Goal: Information Seeking & Learning: Learn about a topic

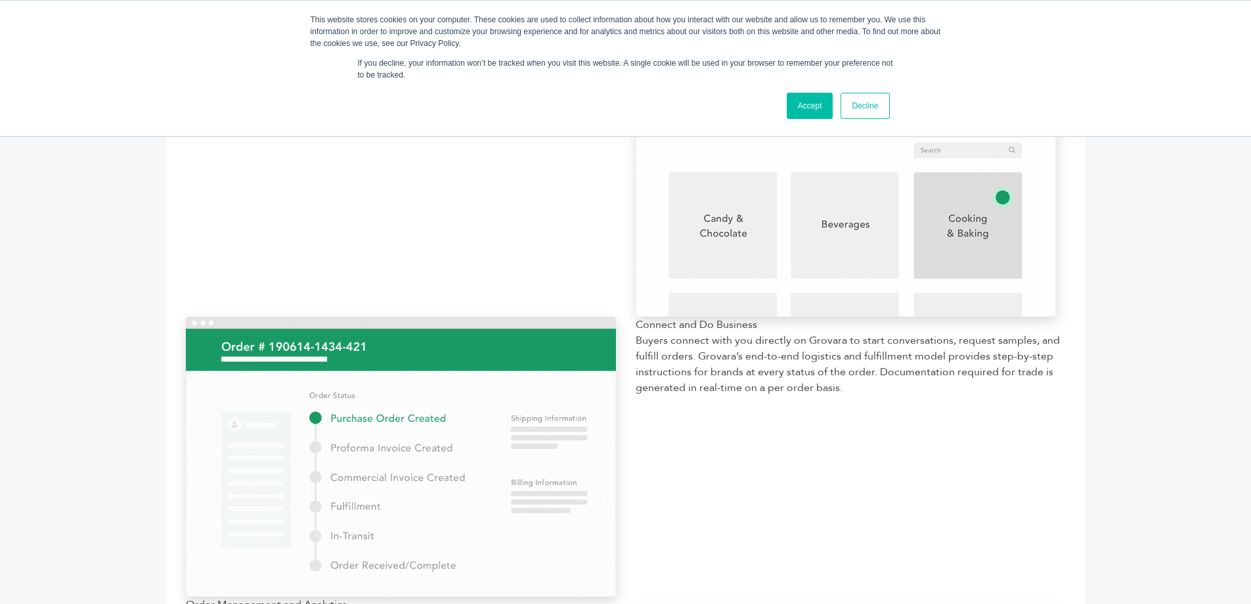
scroll to position [1014, 0]
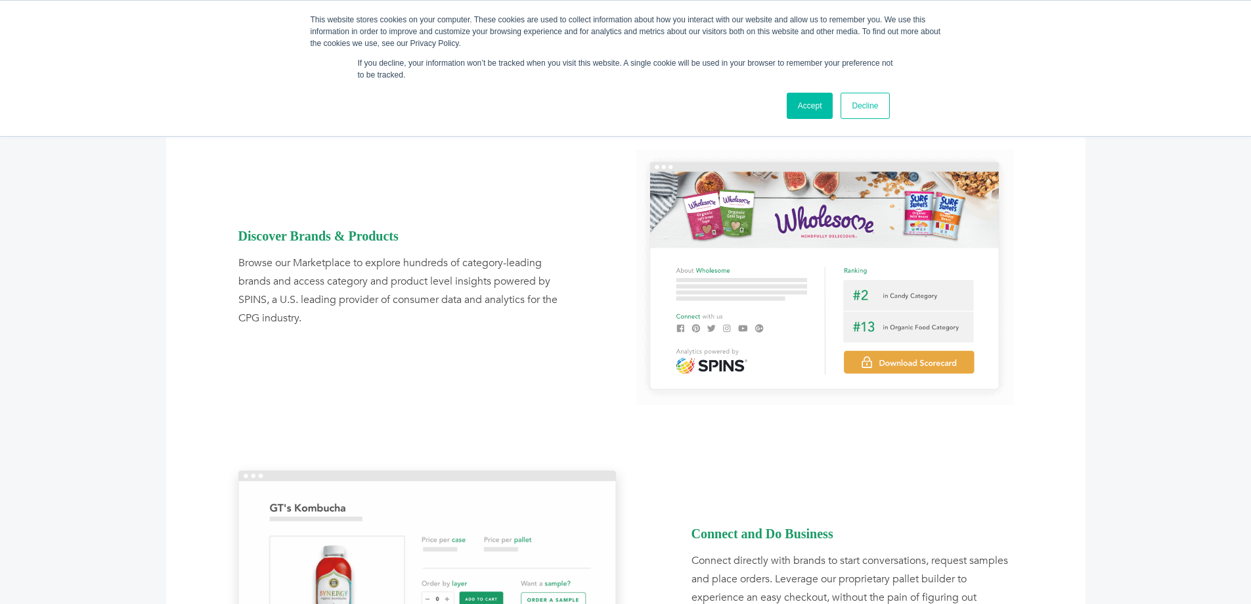
scroll to position [1051, 0]
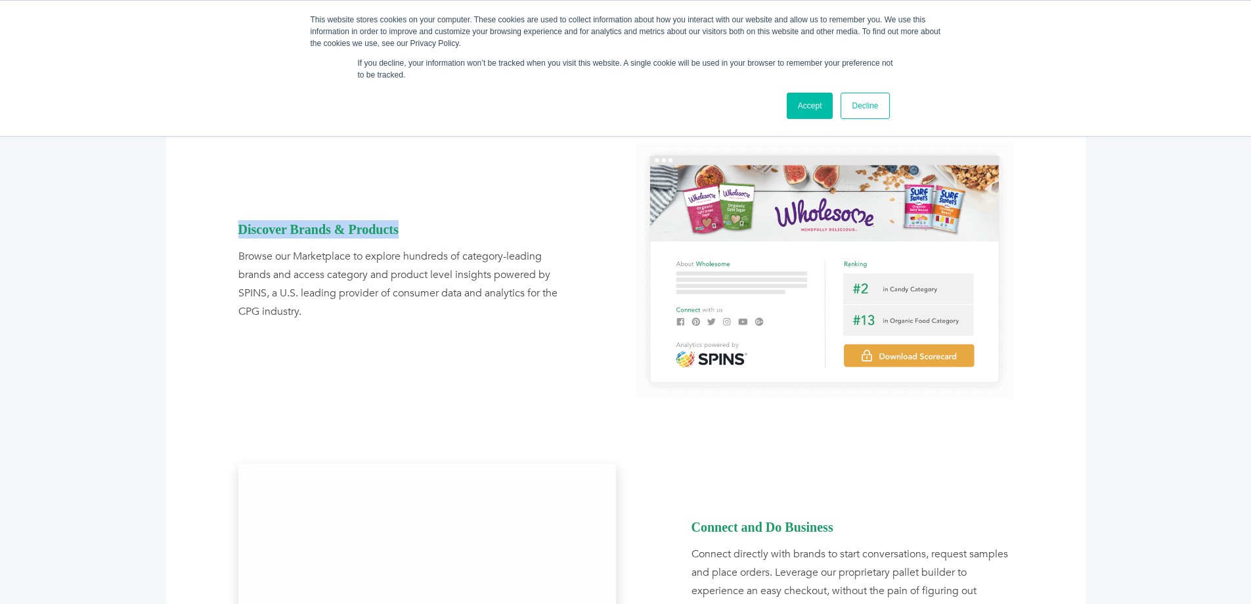
drag, startPoint x: 402, startPoint y: 227, endPoint x: 240, endPoint y: 225, distance: 162.3
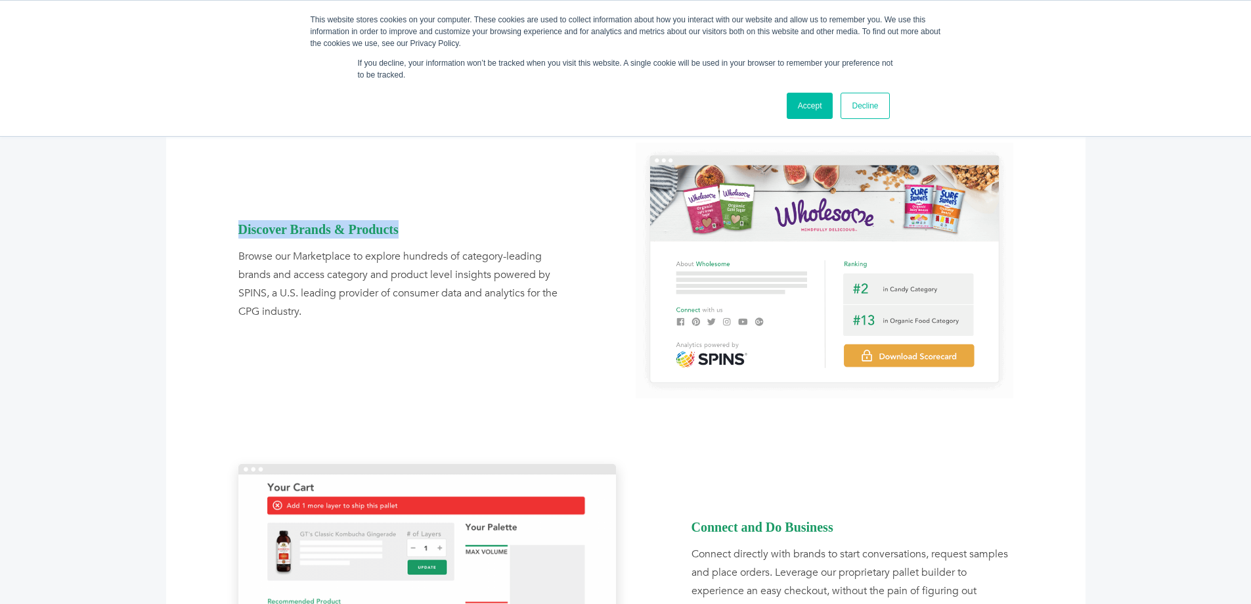
click at [240, 225] on div "Discover Brands & Products" at bounding box center [399, 229] width 322 height 18
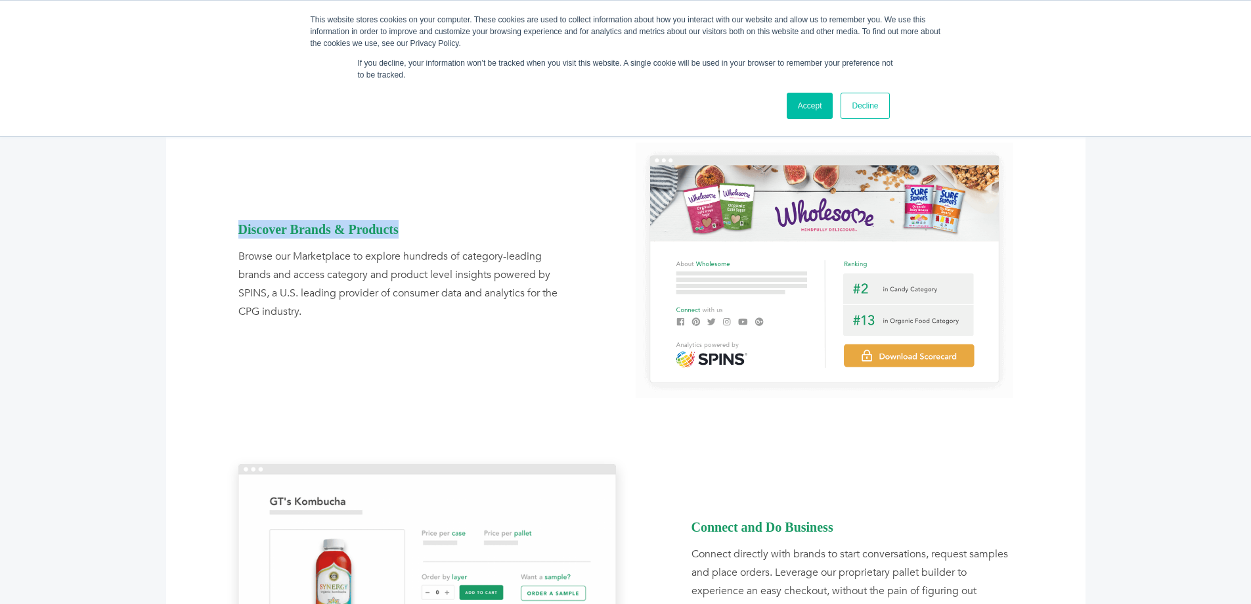
copy div "Discover Brands & Products"
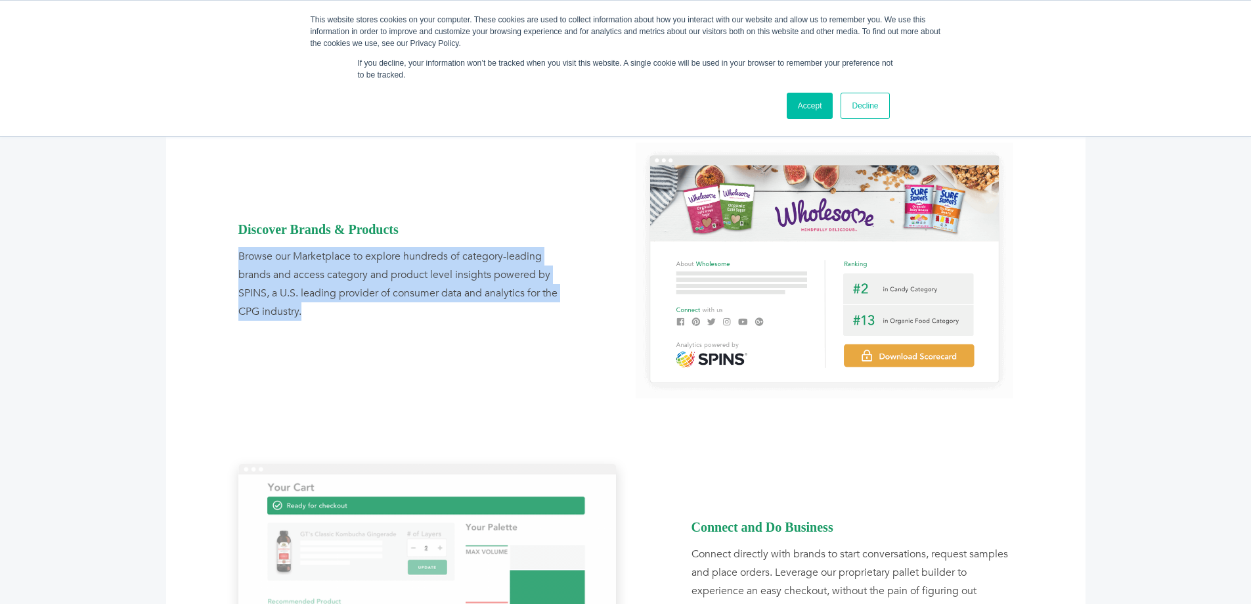
drag, startPoint x: 321, startPoint y: 313, endPoint x: 239, endPoint y: 257, distance: 98.8
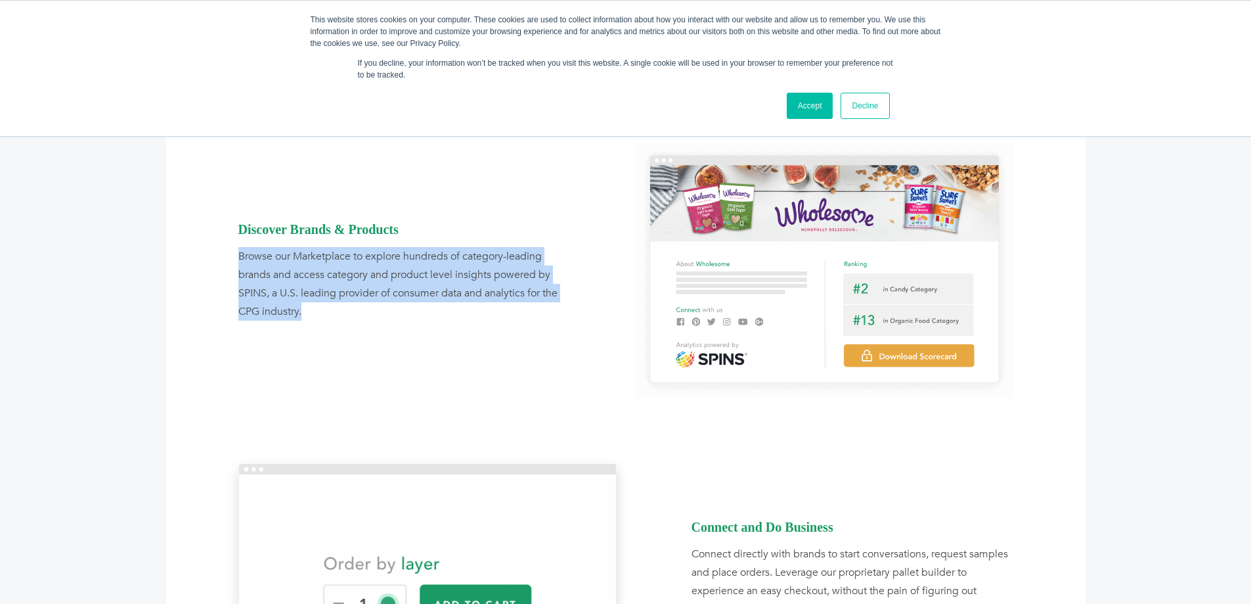
click at [239, 257] on div "Browse our Marketplace to explore hundreds of category-leading brands and acces…" at bounding box center [399, 284] width 322 height 74
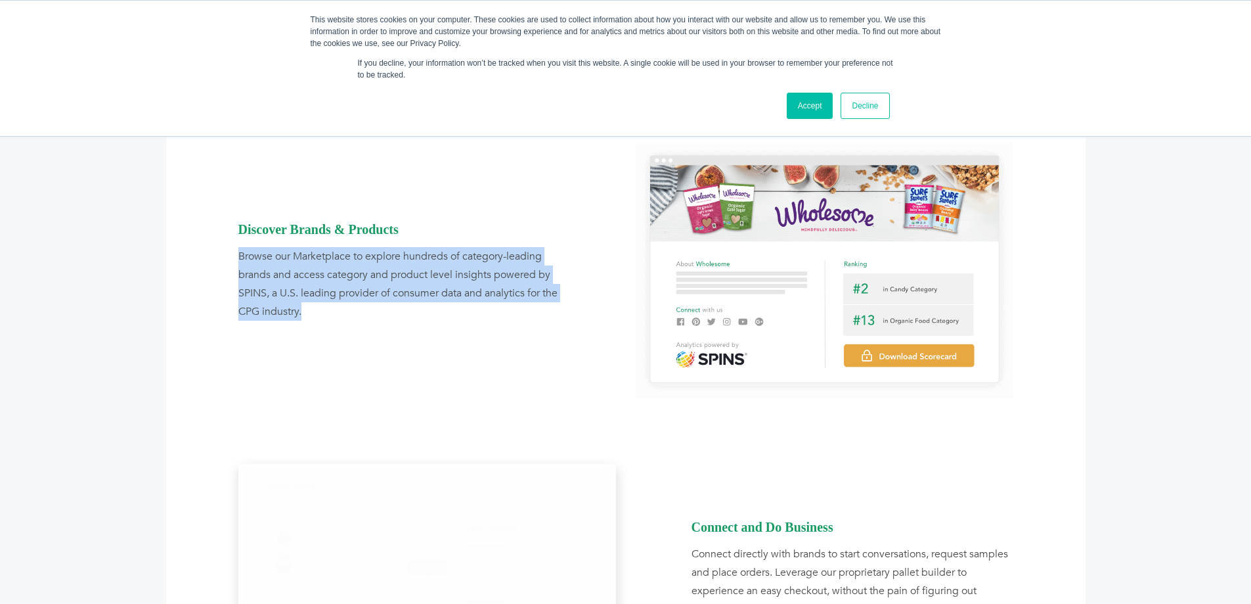
copy div "Browse our Marketplace to explore hundreds of category-leading brands and acces…"
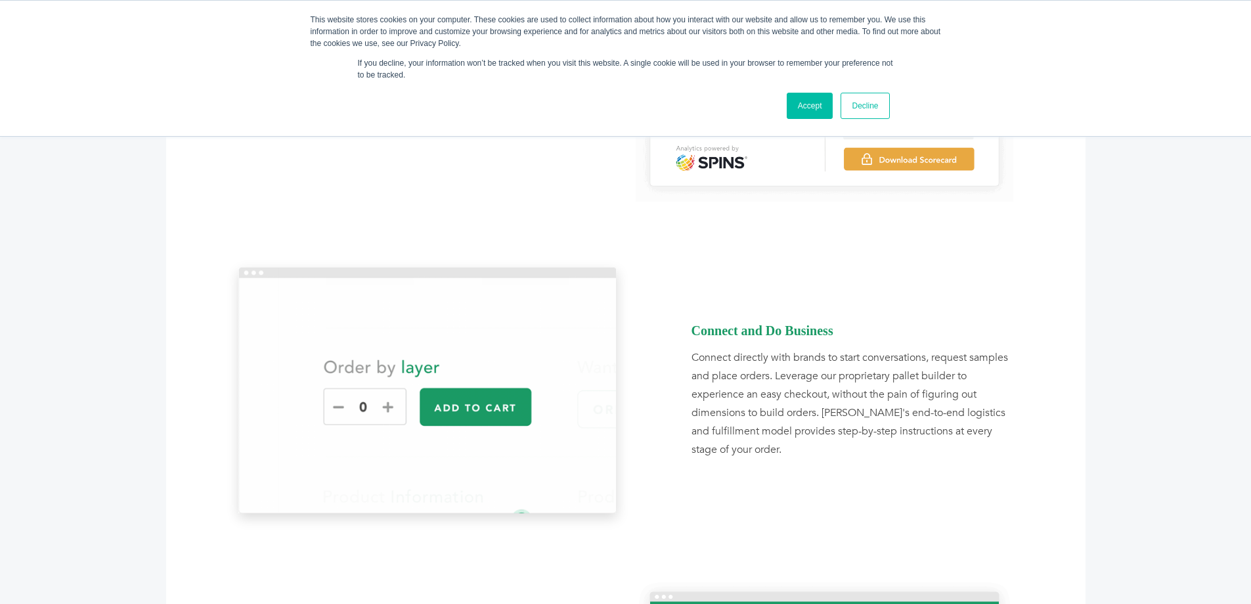
scroll to position [1248, 0]
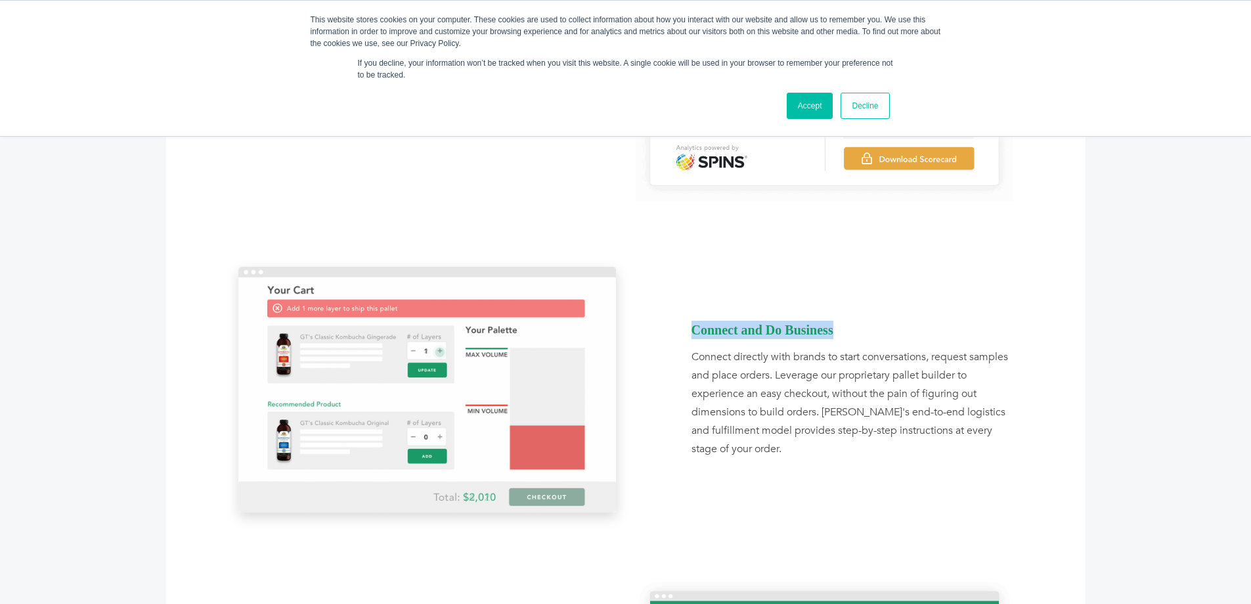
drag, startPoint x: 833, startPoint y: 332, endPoint x: 694, endPoint y: 330, distance: 139.3
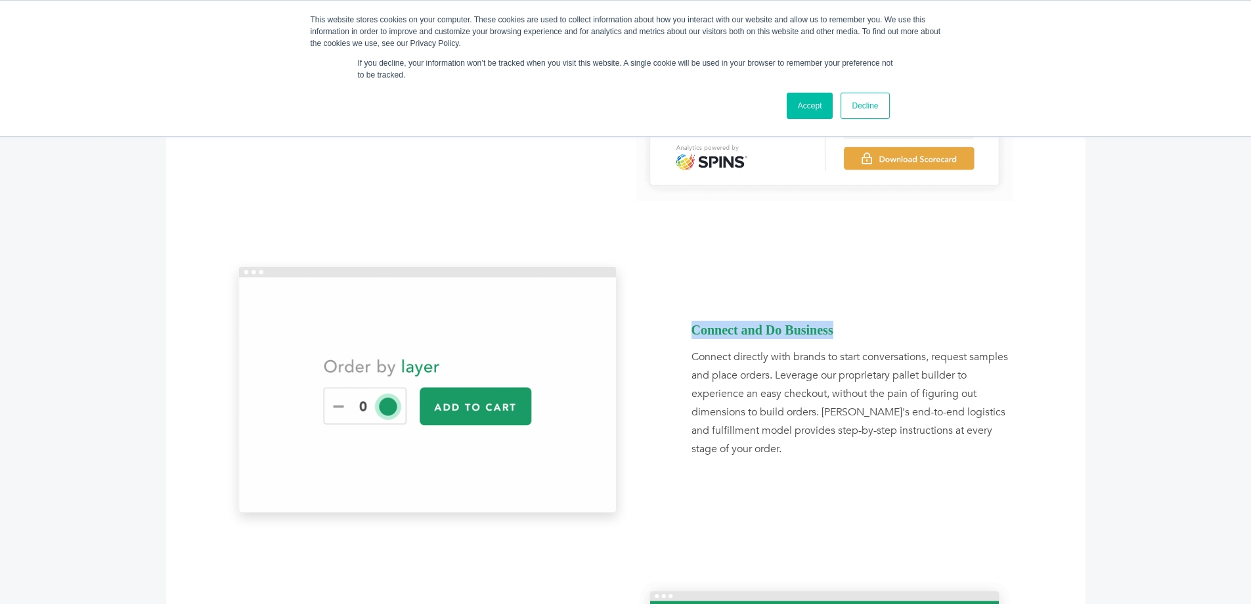
click at [694, 330] on div "Connect and Do Business" at bounding box center [853, 330] width 322 height 18
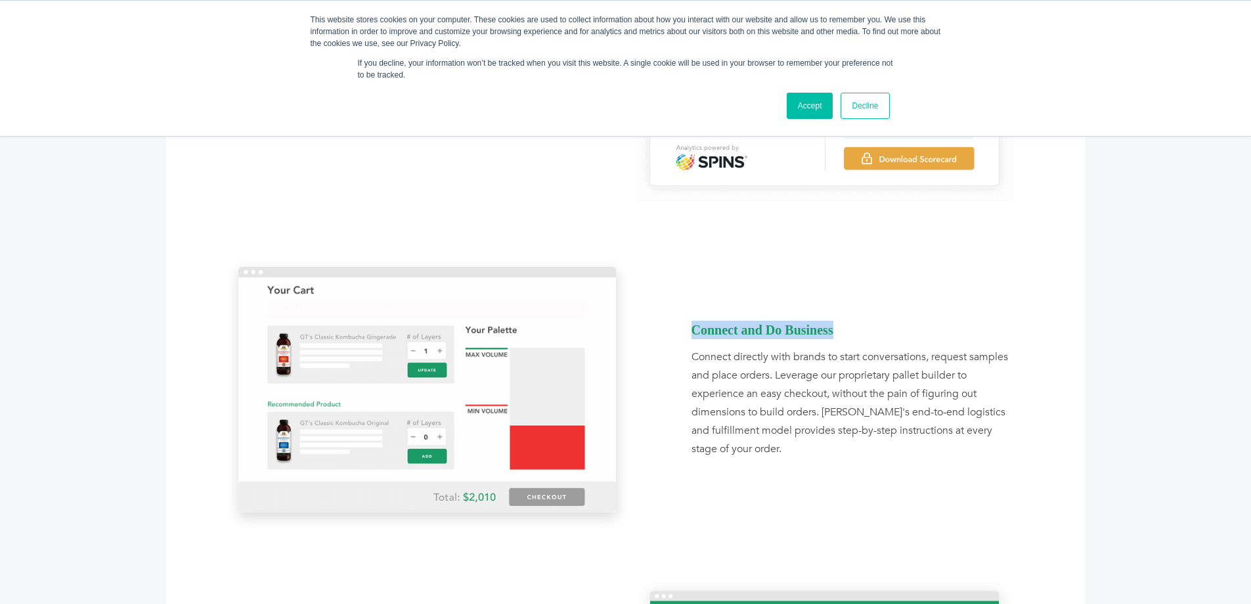
copy div "Connect and Do Business"
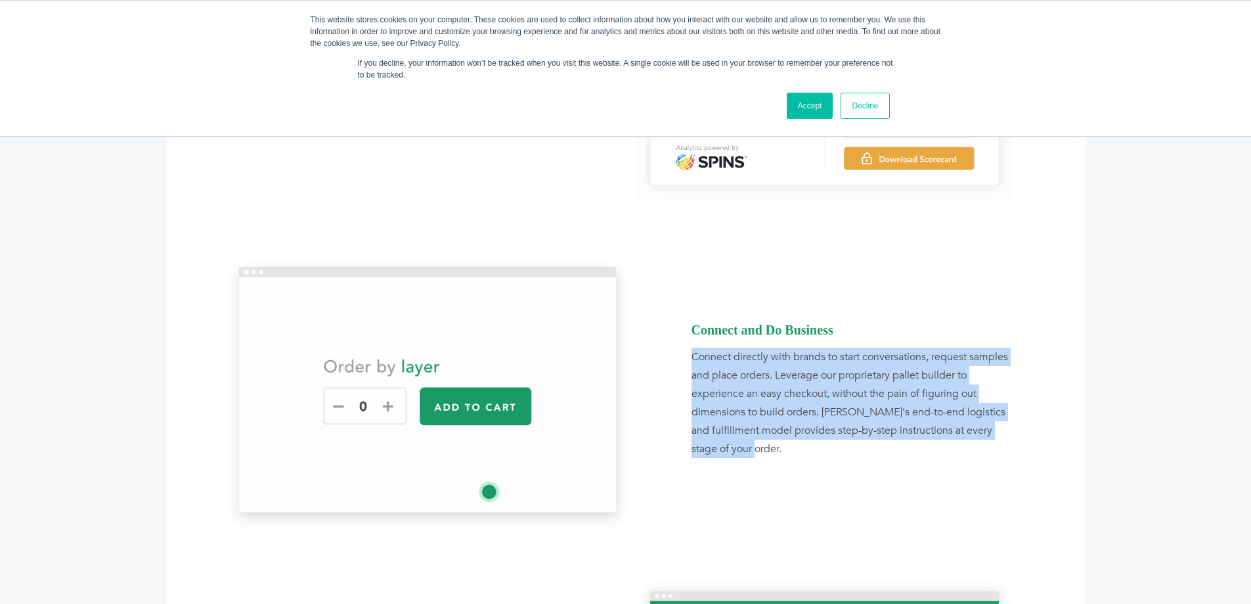
drag, startPoint x: 692, startPoint y: 352, endPoint x: 744, endPoint y: 444, distance: 105.3
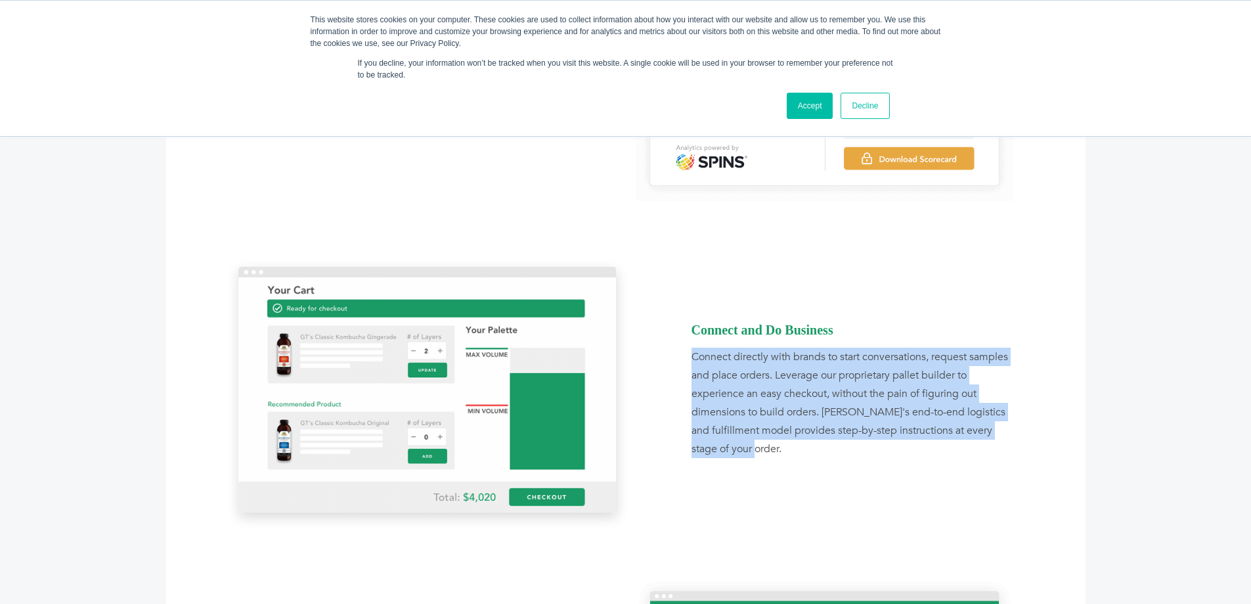
click at [744, 444] on div "Connect directly with brands to start conversations, request samples and place …" at bounding box center [853, 402] width 322 height 110
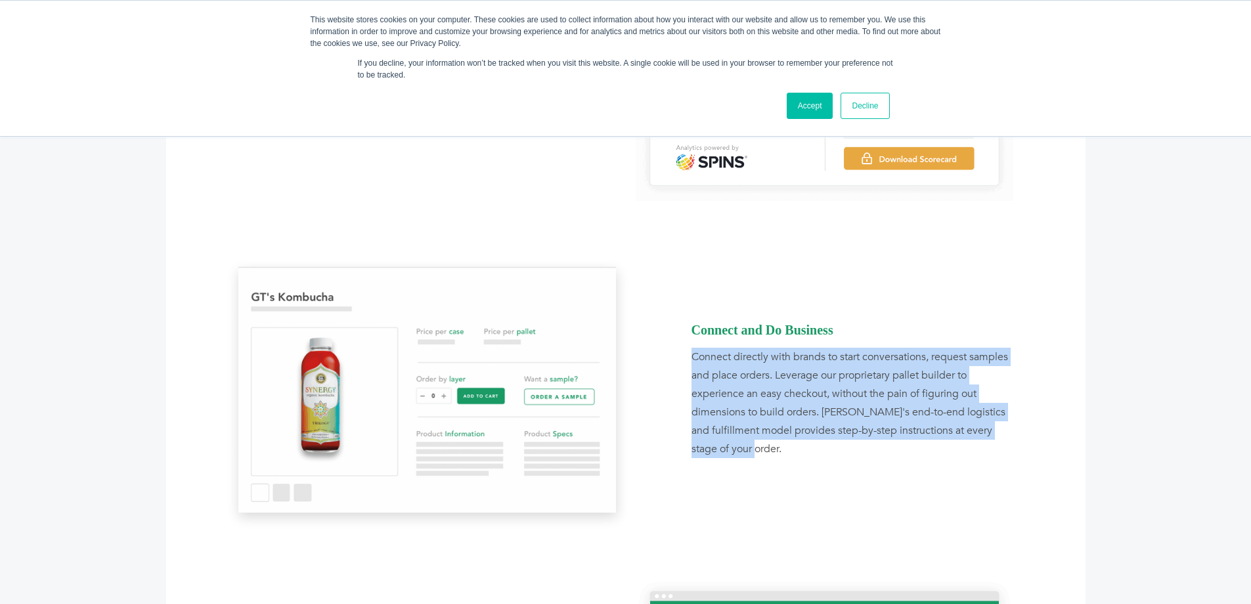
copy div "Connect directly with brands to start conversations, request samples and place …"
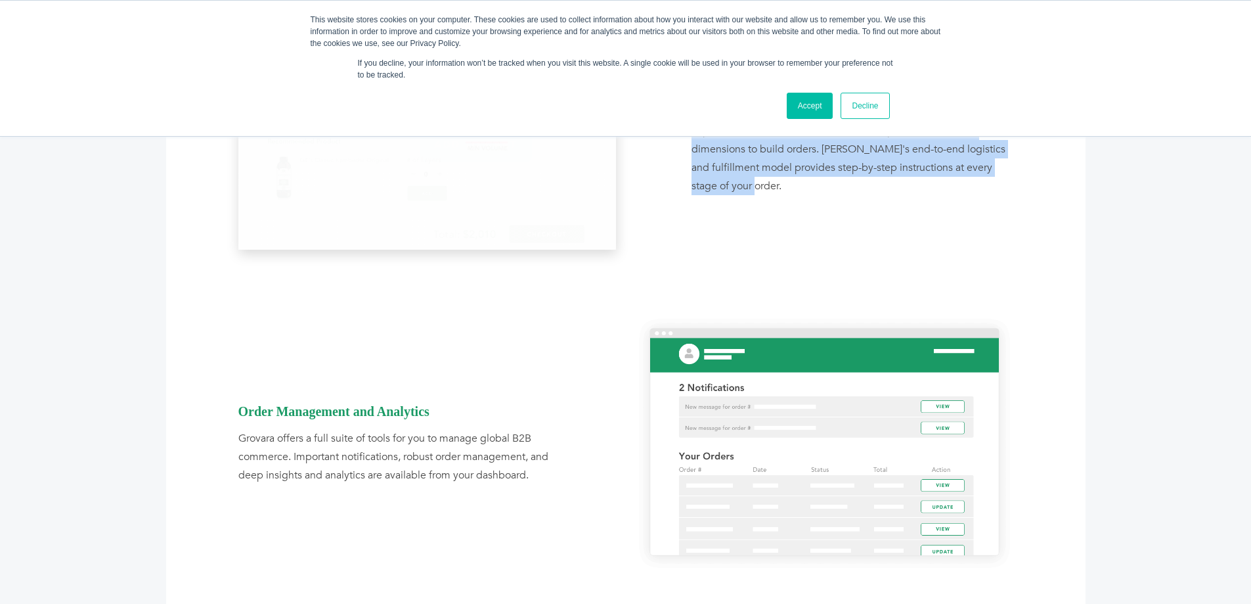
scroll to position [1708, 0]
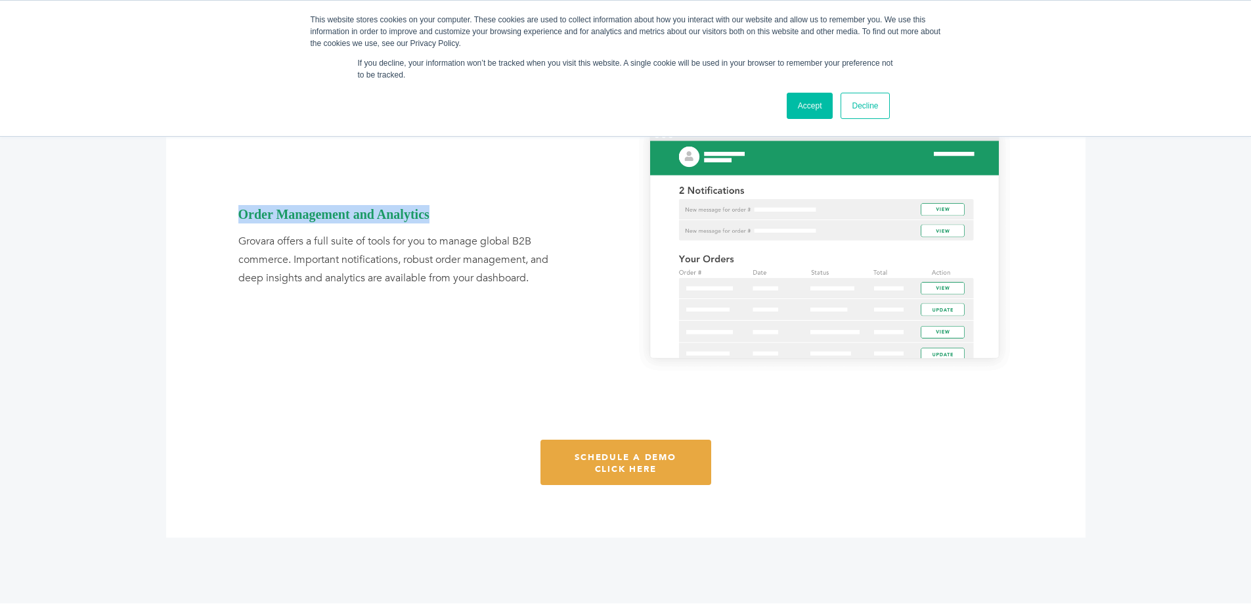
drag, startPoint x: 430, startPoint y: 216, endPoint x: 242, endPoint y: 214, distance: 188.5
click at [242, 214] on div "Order Management and Analytics" at bounding box center [399, 214] width 322 height 18
copy div "Order Management and Analytics"
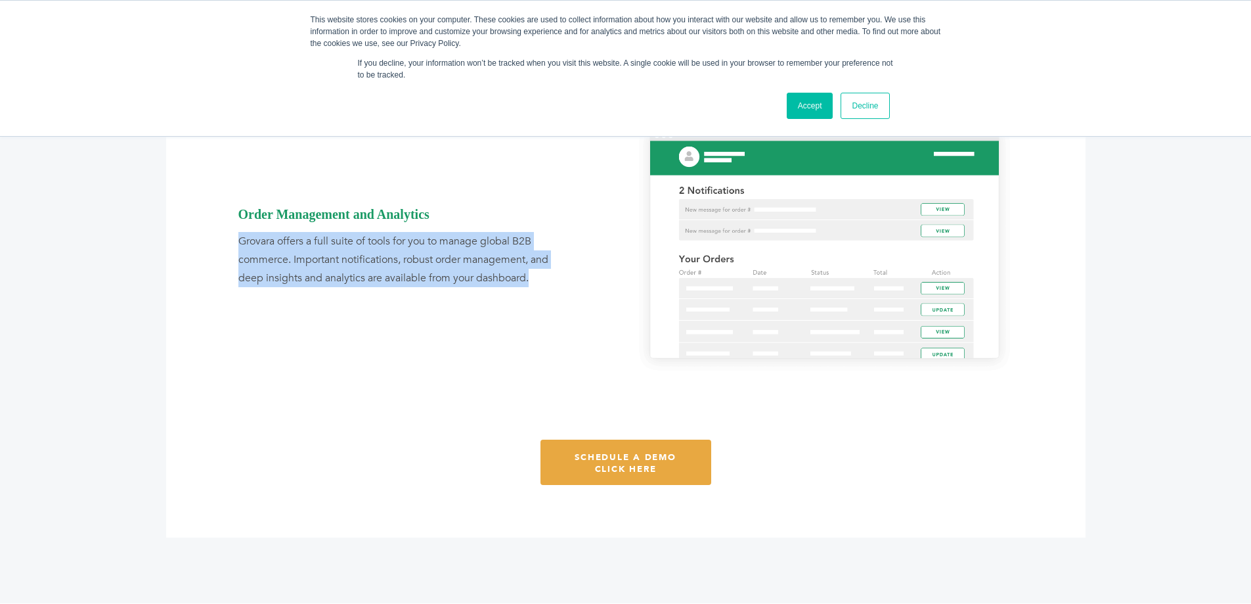
drag, startPoint x: 239, startPoint y: 240, endPoint x: 531, endPoint y: 277, distance: 294.6
click at [531, 277] on div "Grovara offers a full suite of tools for you to manage global B2B commerce. Imp…" at bounding box center [399, 259] width 322 height 55
copy div "Grovara offers a full suite of tools for you to manage global B2B commerce. Imp…"
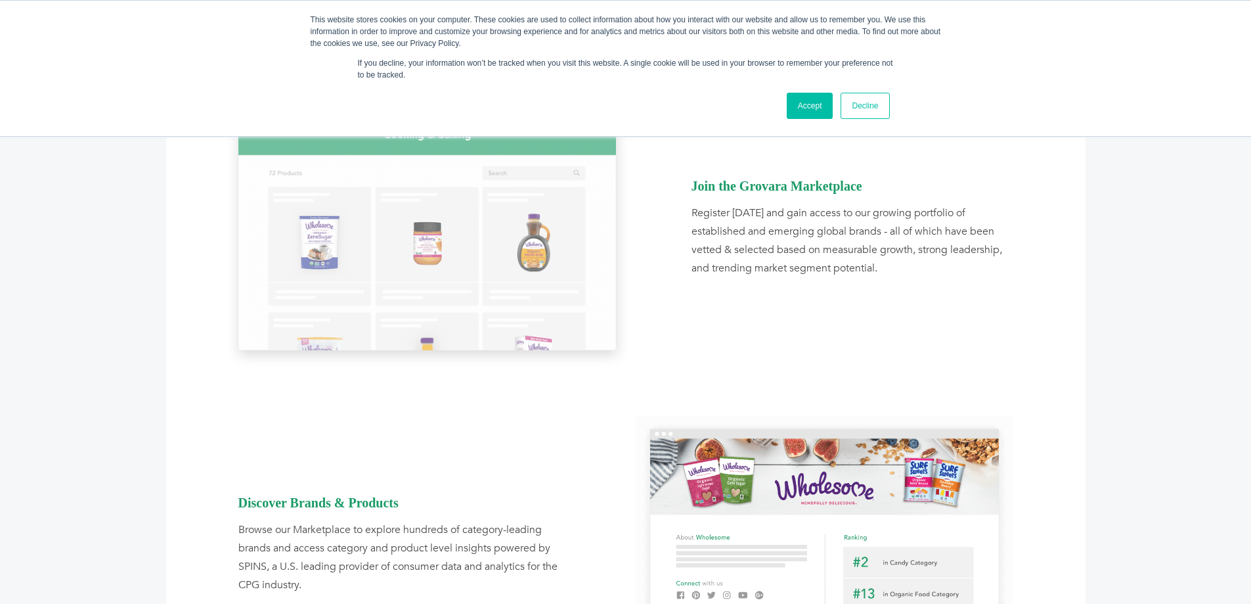
scroll to position [854, 0]
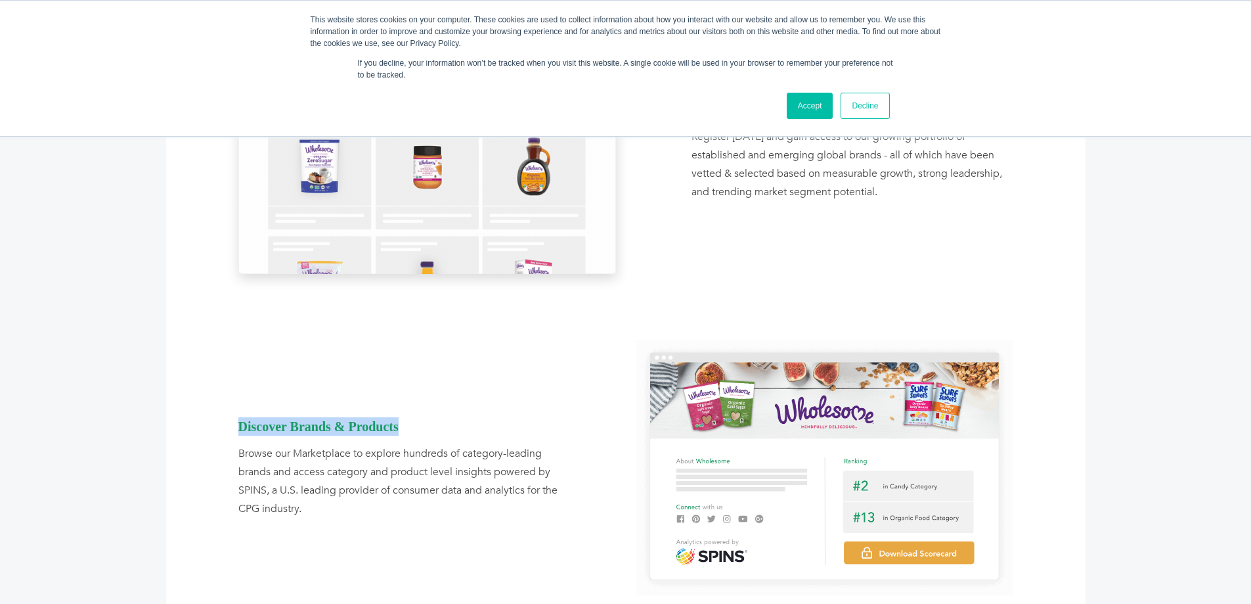
drag, startPoint x: 399, startPoint y: 430, endPoint x: 242, endPoint y: 429, distance: 157.7
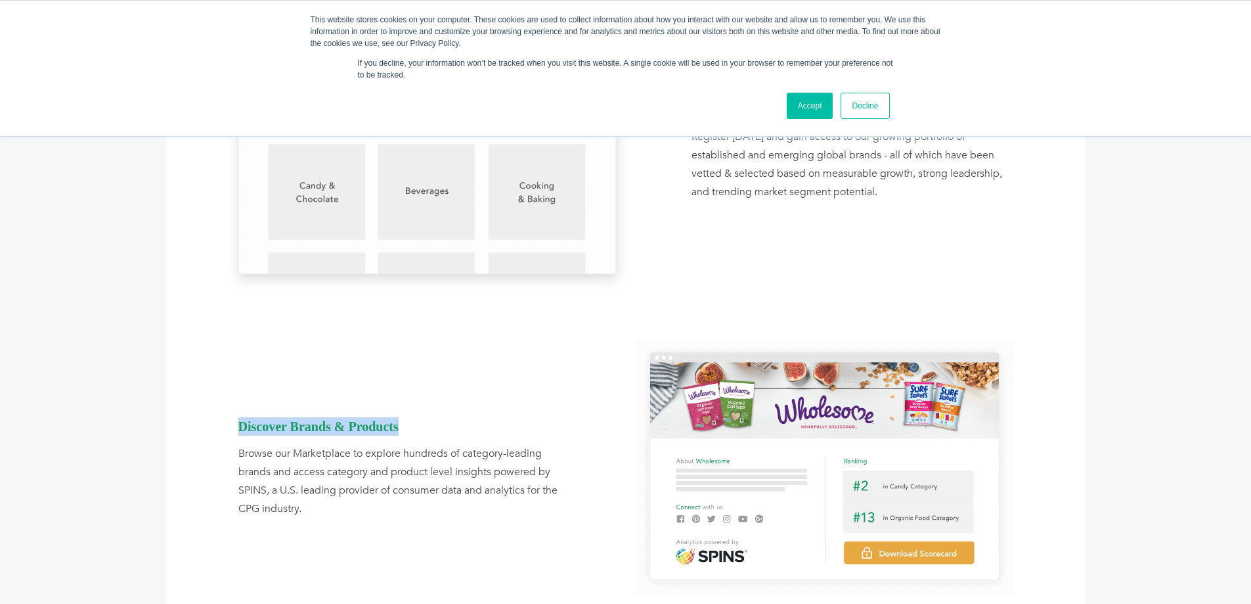
click at [242, 429] on div "Discover Brands & Products" at bounding box center [399, 426] width 322 height 18
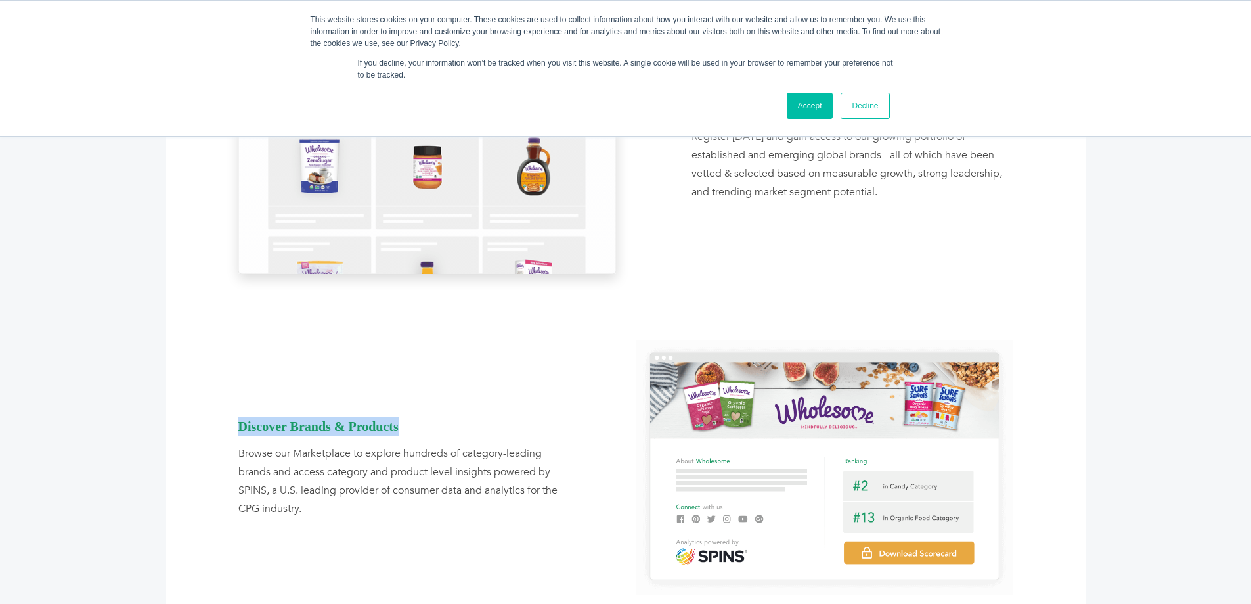
copy div "Discover Brands & Products"
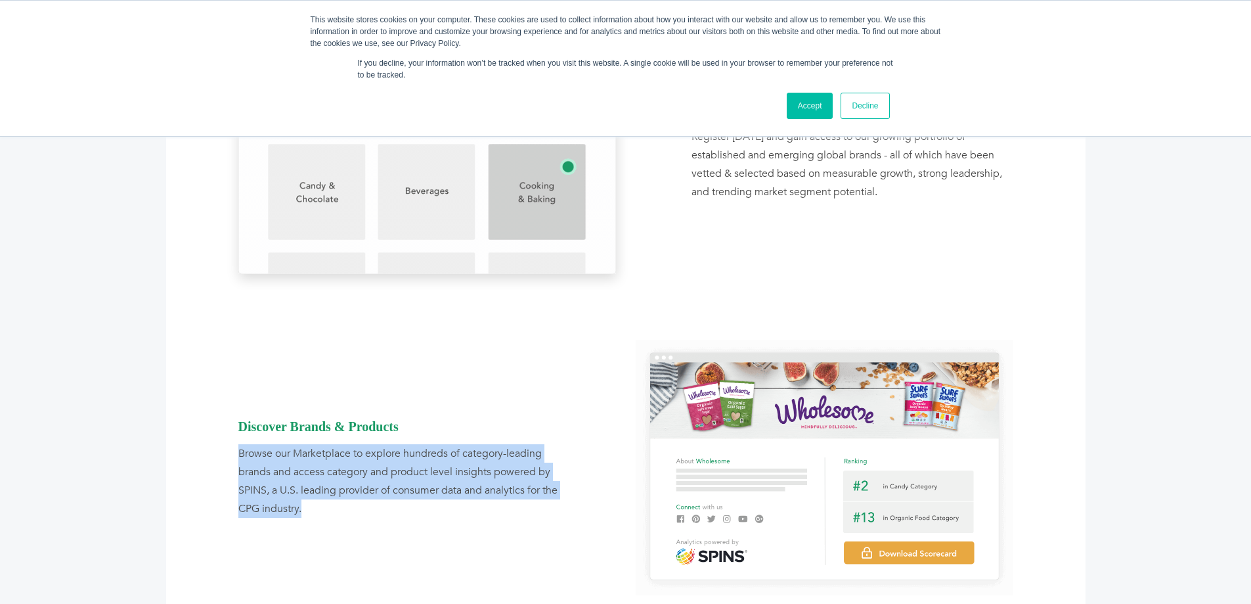
drag, startPoint x: 240, startPoint y: 452, endPoint x: 321, endPoint y: 501, distance: 93.7
click at [321, 501] on div "Browse our Marketplace to explore hundreds of category-leading brands and acces…" at bounding box center [399, 481] width 322 height 74
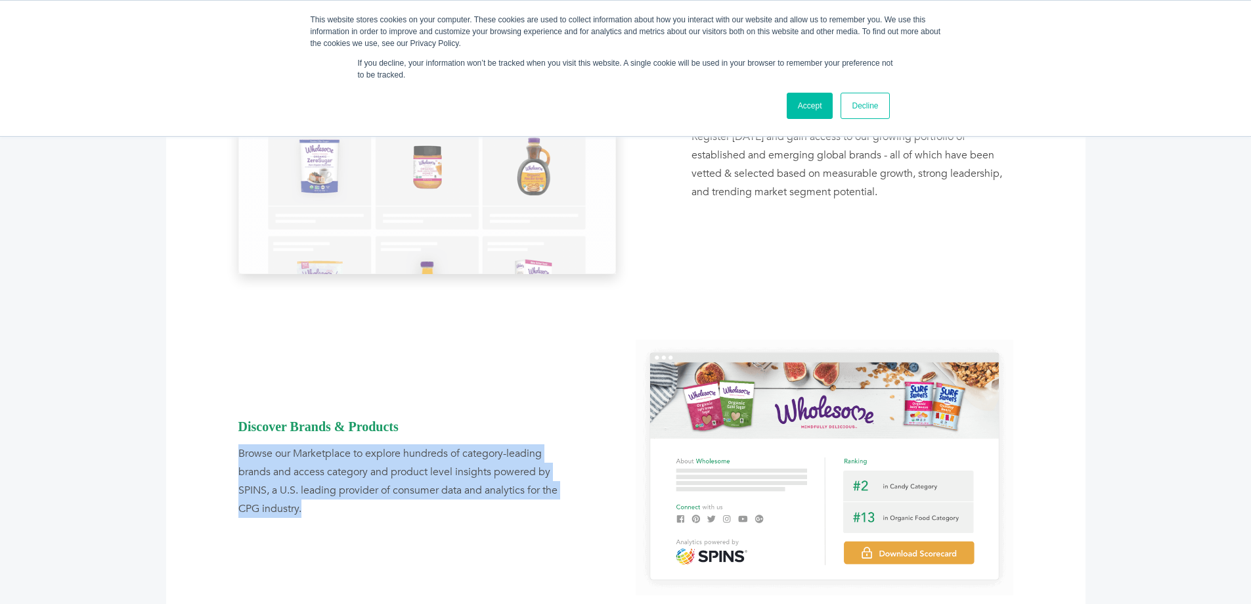
copy div "Browse our Marketplace to explore hundreds of category-leading brands and acces…"
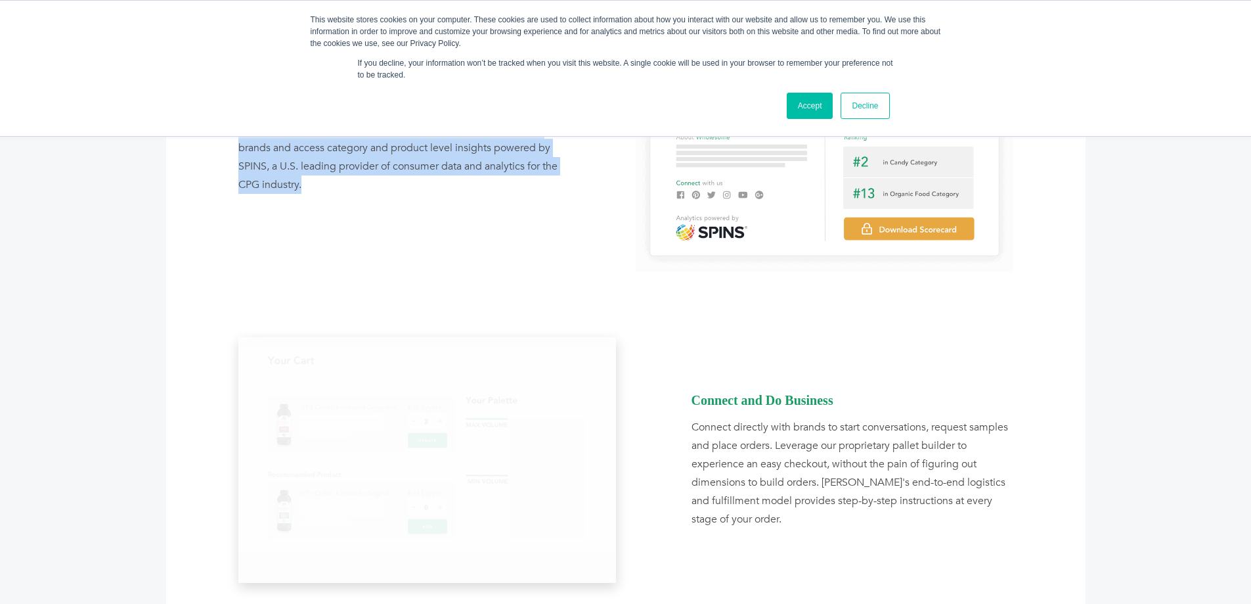
scroll to position [1314, 0]
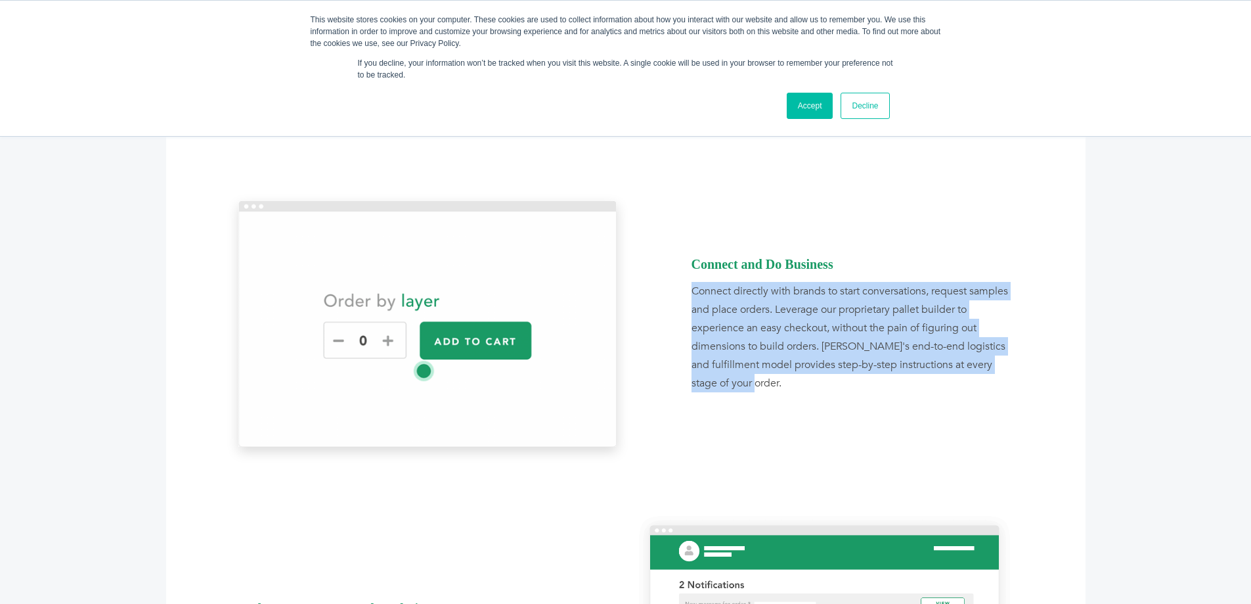
drag, startPoint x: 691, startPoint y: 291, endPoint x: 745, endPoint y: 378, distance: 102.6
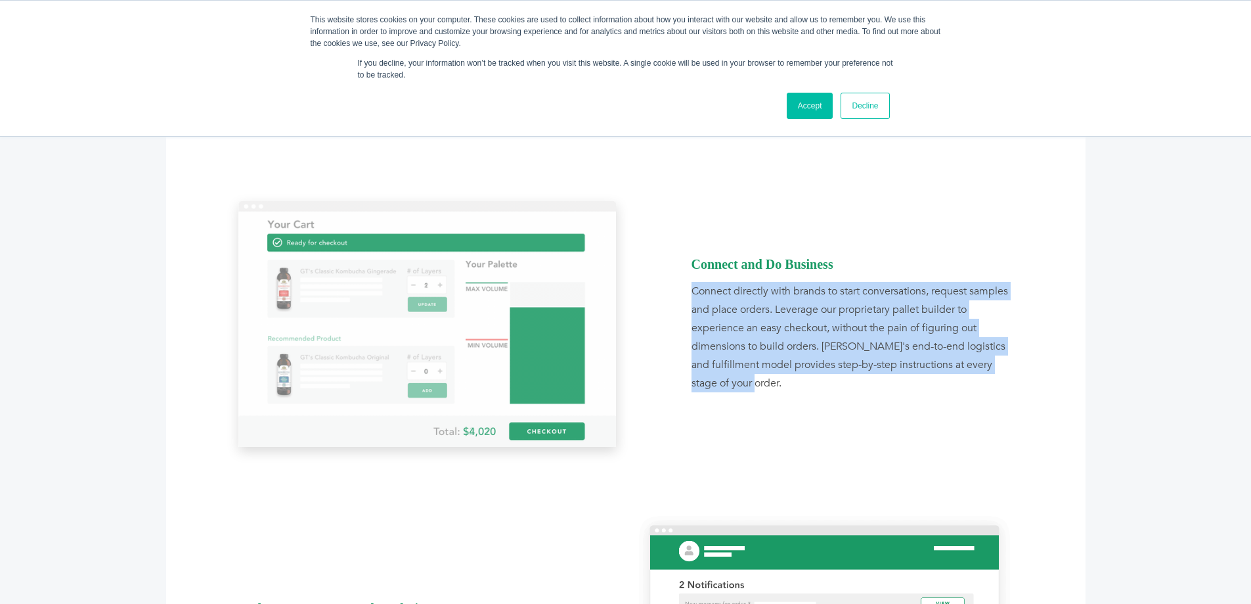
click at [745, 378] on div "Connect directly with brands to start conversations, request samples and place …" at bounding box center [853, 337] width 322 height 110
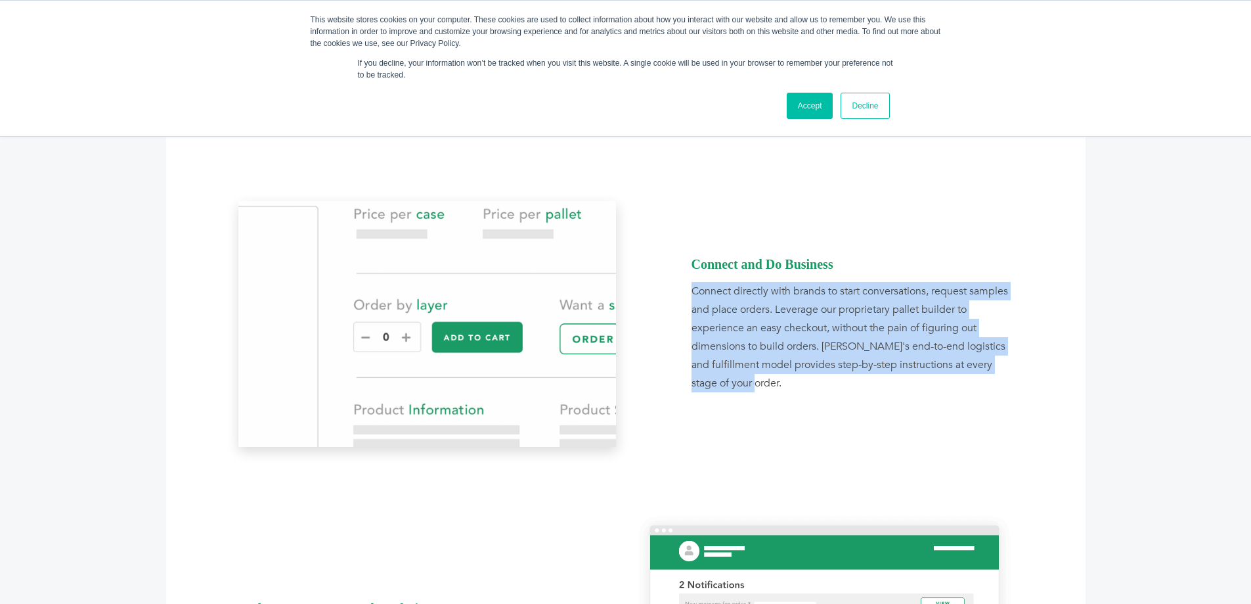
copy div "Connect directly with brands to start conversations, request samples and place …"
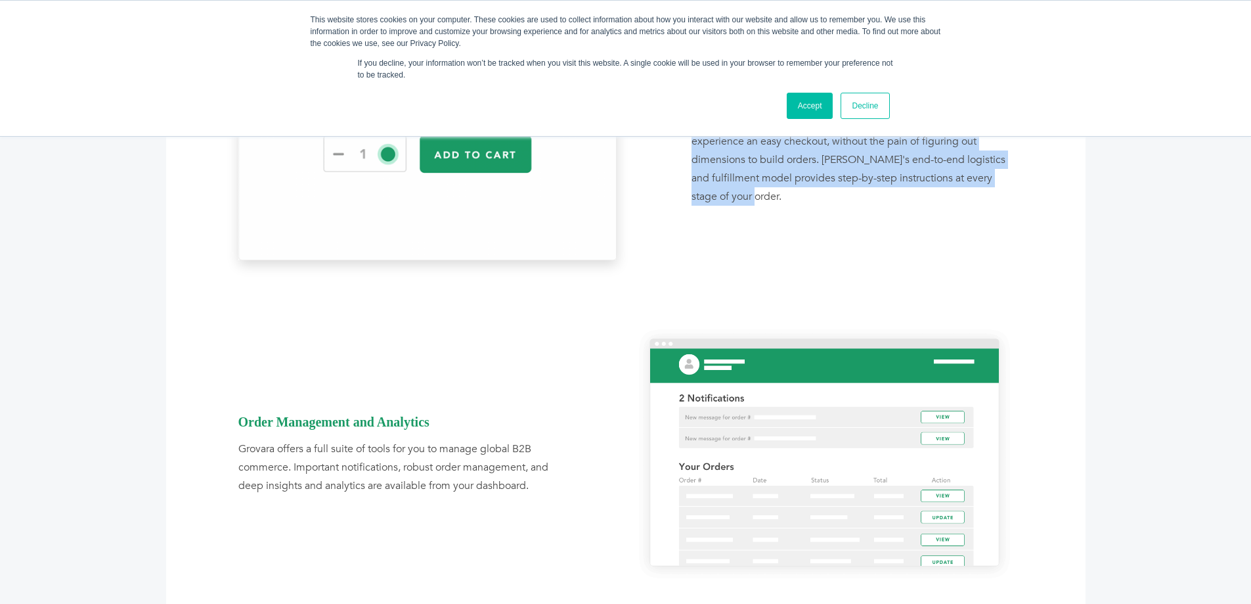
scroll to position [1511, 0]
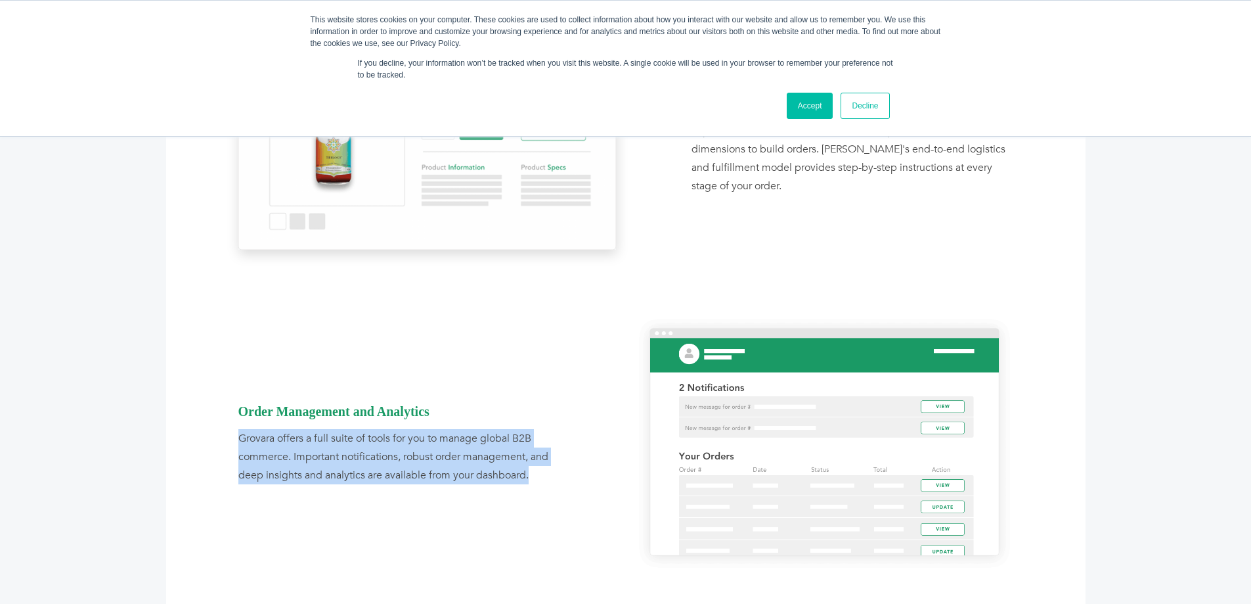
drag, startPoint x: 237, startPoint y: 432, endPoint x: 537, endPoint y: 470, distance: 302.5
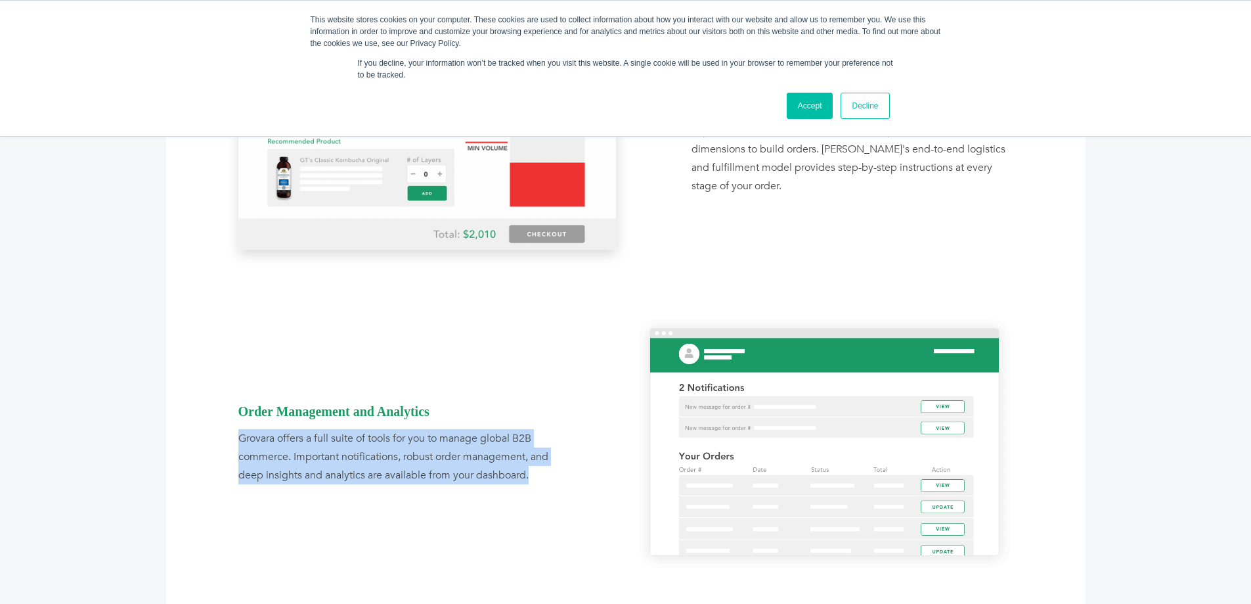
click at [537, 470] on div "Order Management and Analytics Grovara offers a full suite of tools for you to …" at bounding box center [427, 443] width 397 height 256
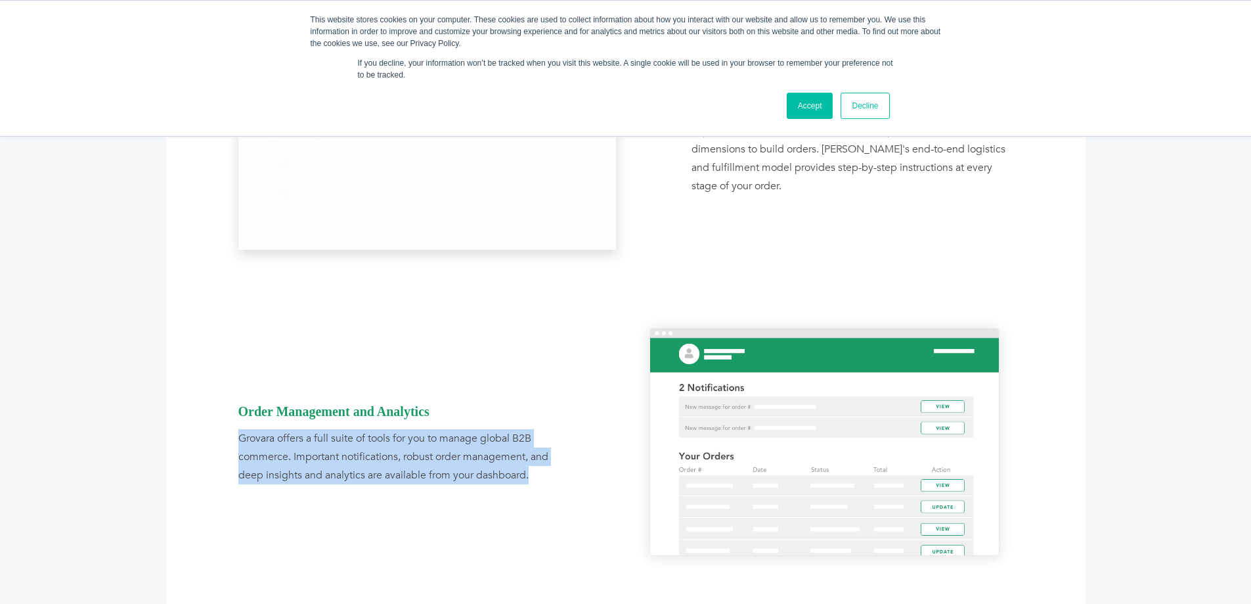
copy div "Grovara offers a full suite of tools for you to manage global B2B commerce. Imp…"
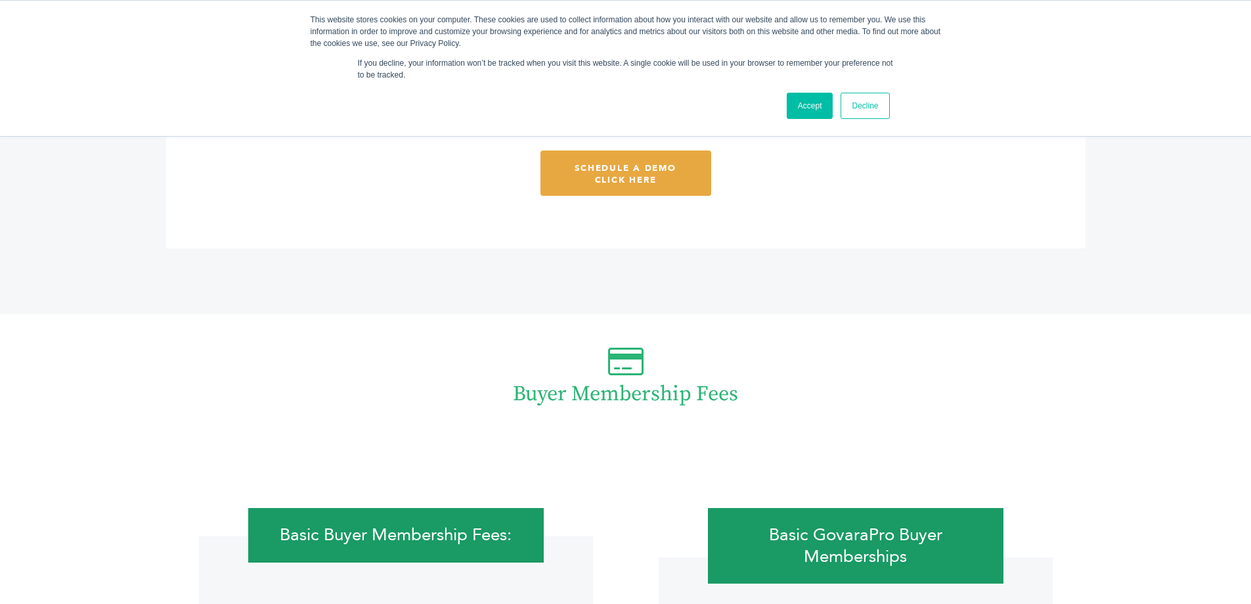
scroll to position [2036, 0]
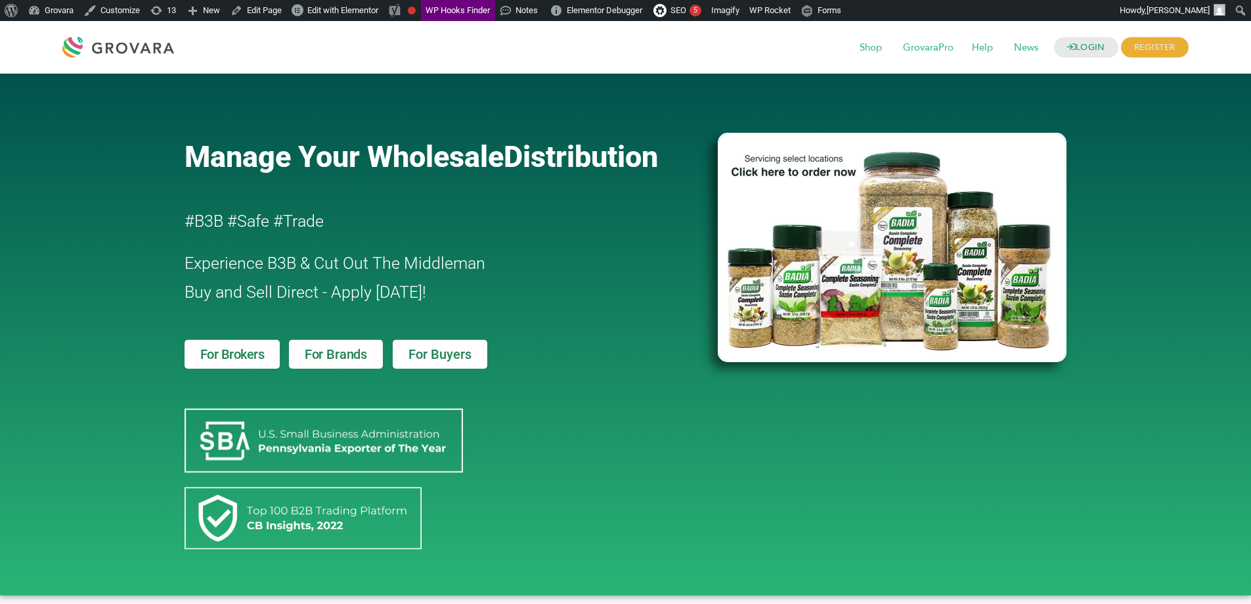
click at [227, 353] on span "For Brokers" at bounding box center [232, 353] width 64 height 13
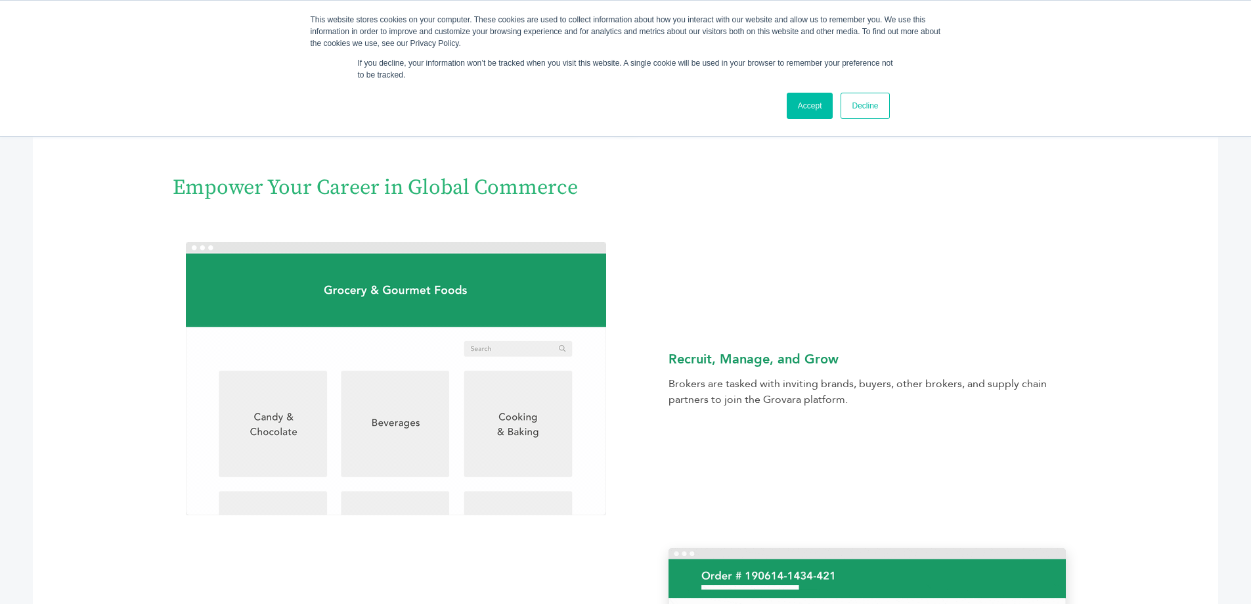
scroll to position [460, 0]
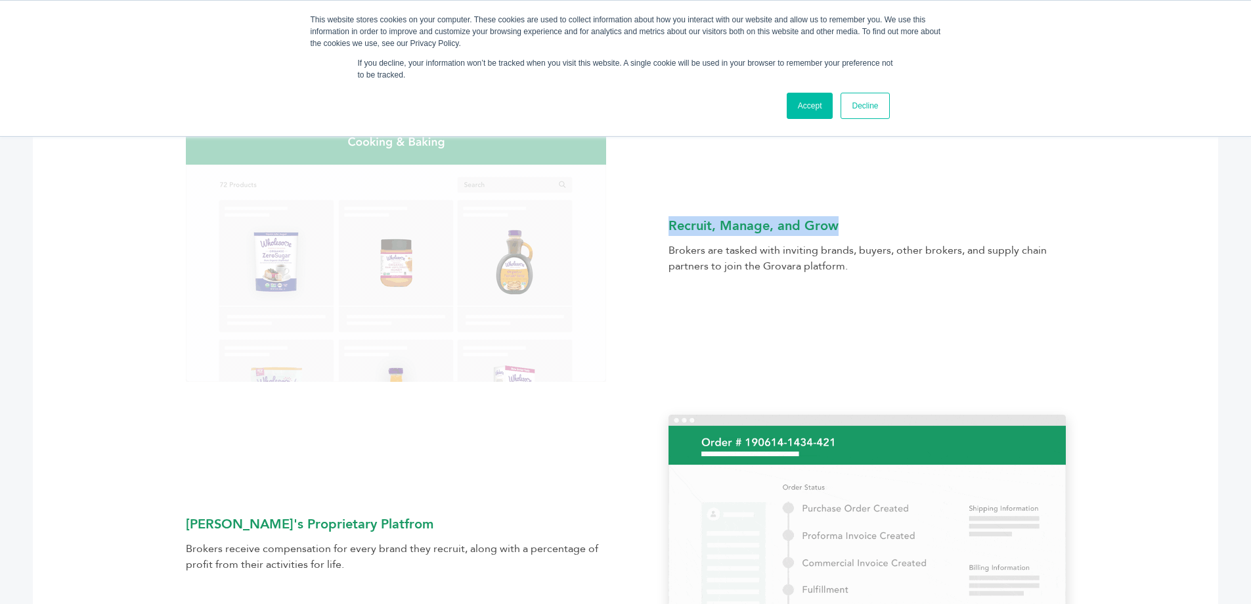
drag, startPoint x: 837, startPoint y: 225, endPoint x: 671, endPoint y: 225, distance: 165.5
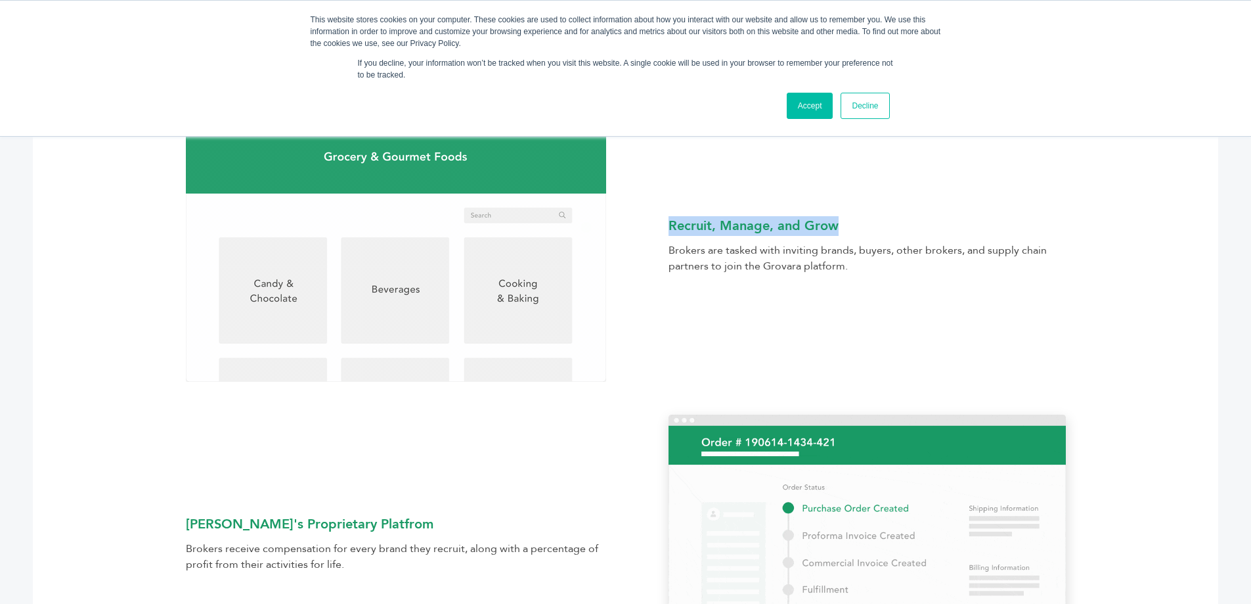
click at [671, 225] on b "Recruit, Manage, and Grow" at bounding box center [754, 226] width 170 height 18
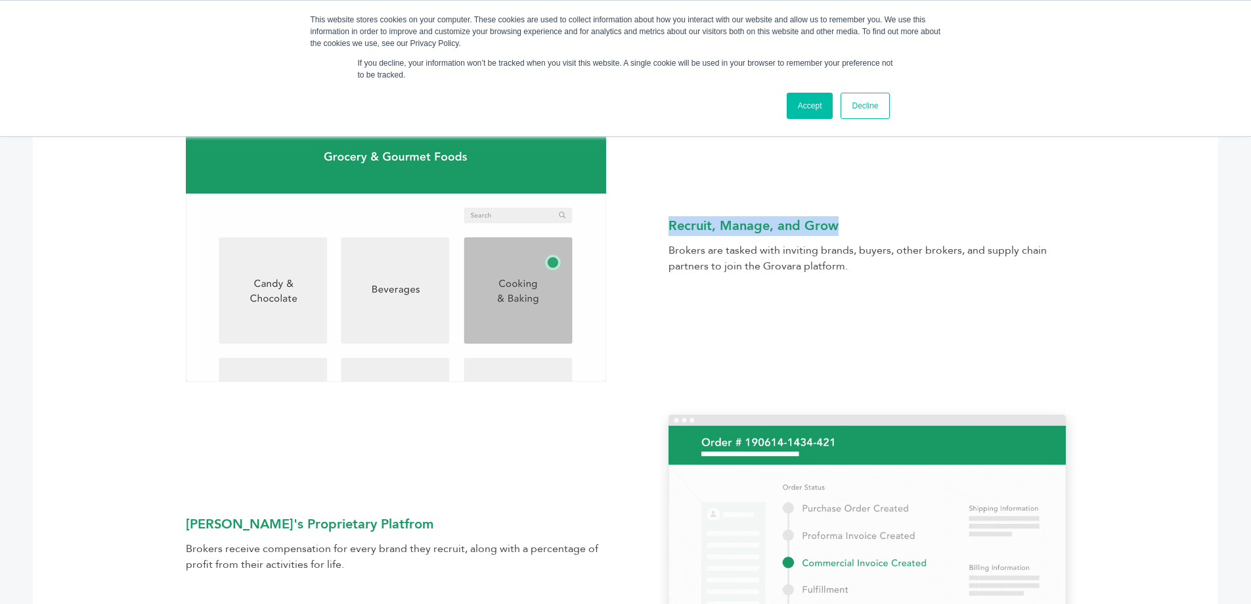
copy b "Recruit, Manage, and Grow"
